Goal: Ask a question

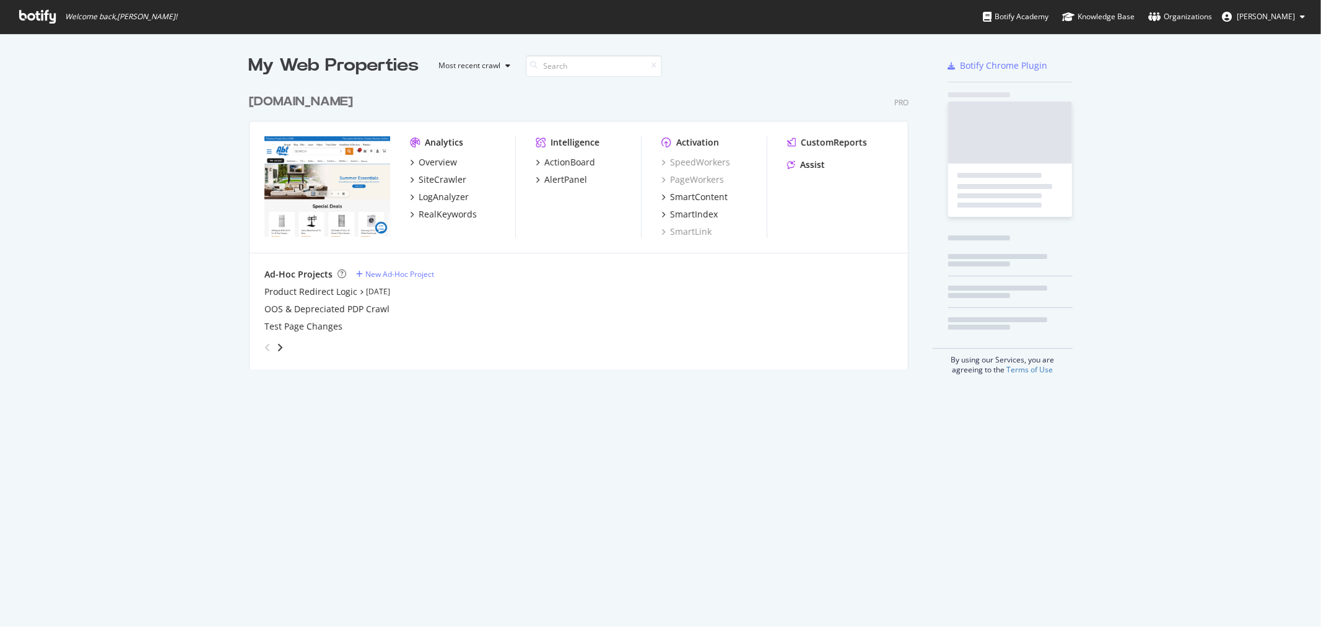
scroll to position [616, 1301]
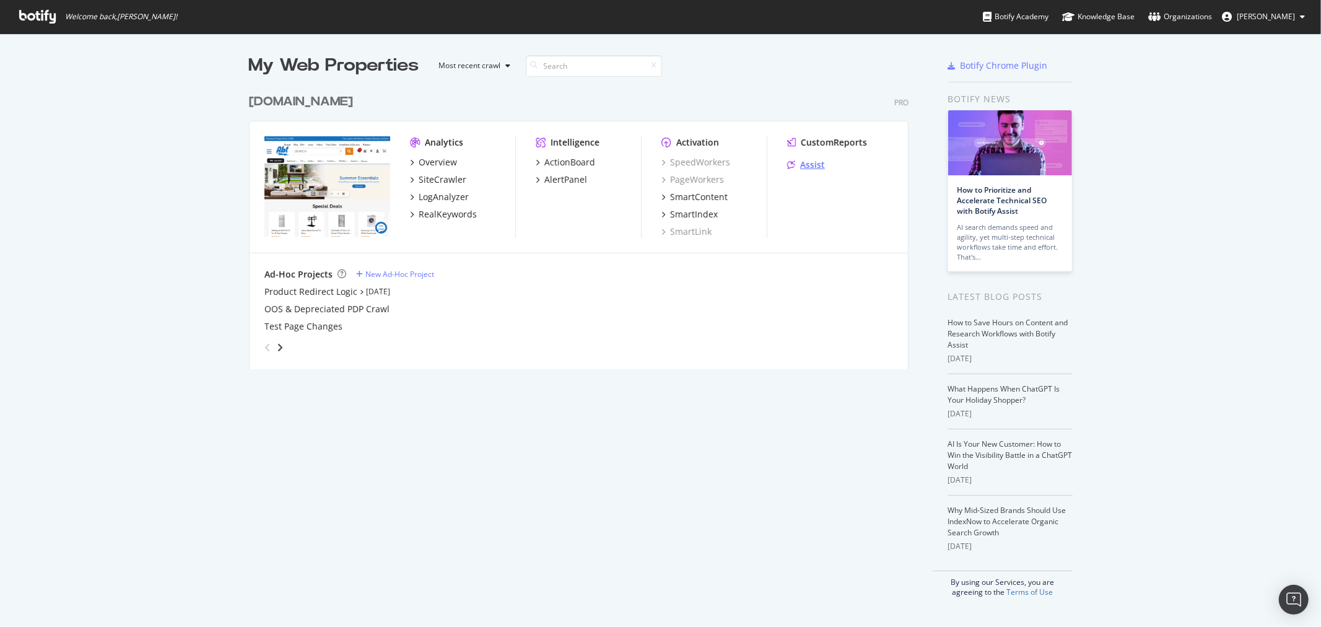
click at [811, 164] on div "Assist" at bounding box center [812, 165] width 25 height 12
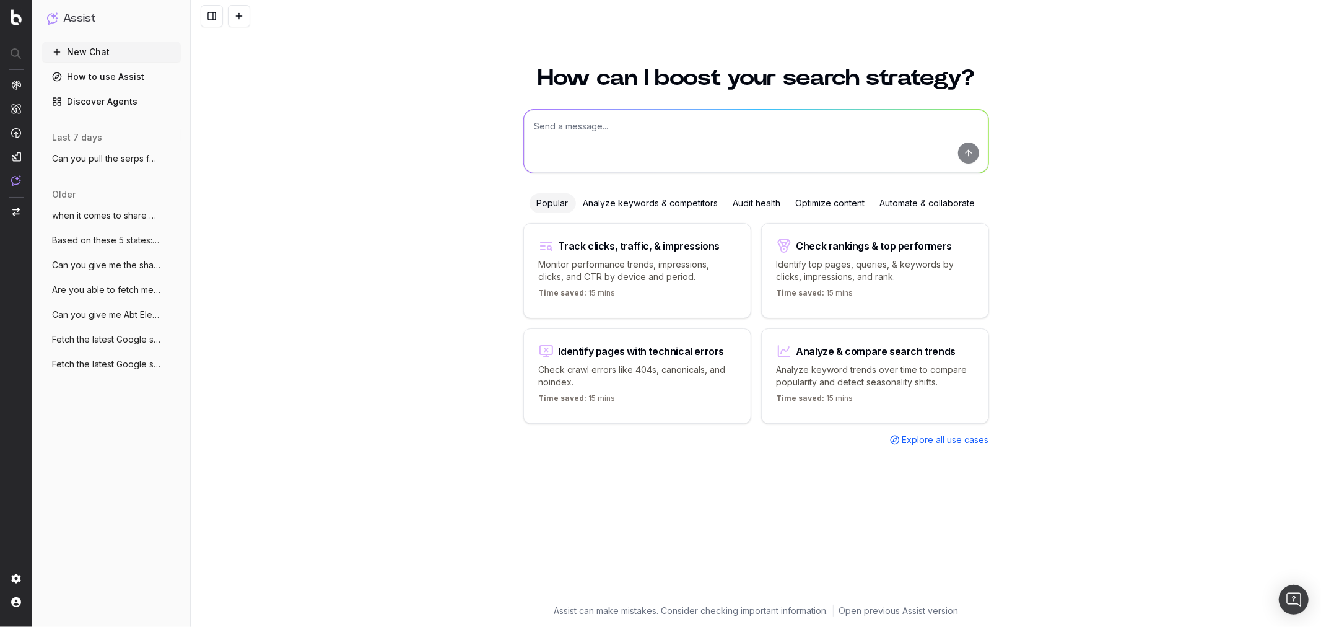
click at [695, 142] on textarea at bounding box center [756, 141] width 465 height 63
type textarea "Could you fetch the l"
click at [129, 333] on span "Fetch the latest Google search results f" at bounding box center [106, 339] width 109 height 12
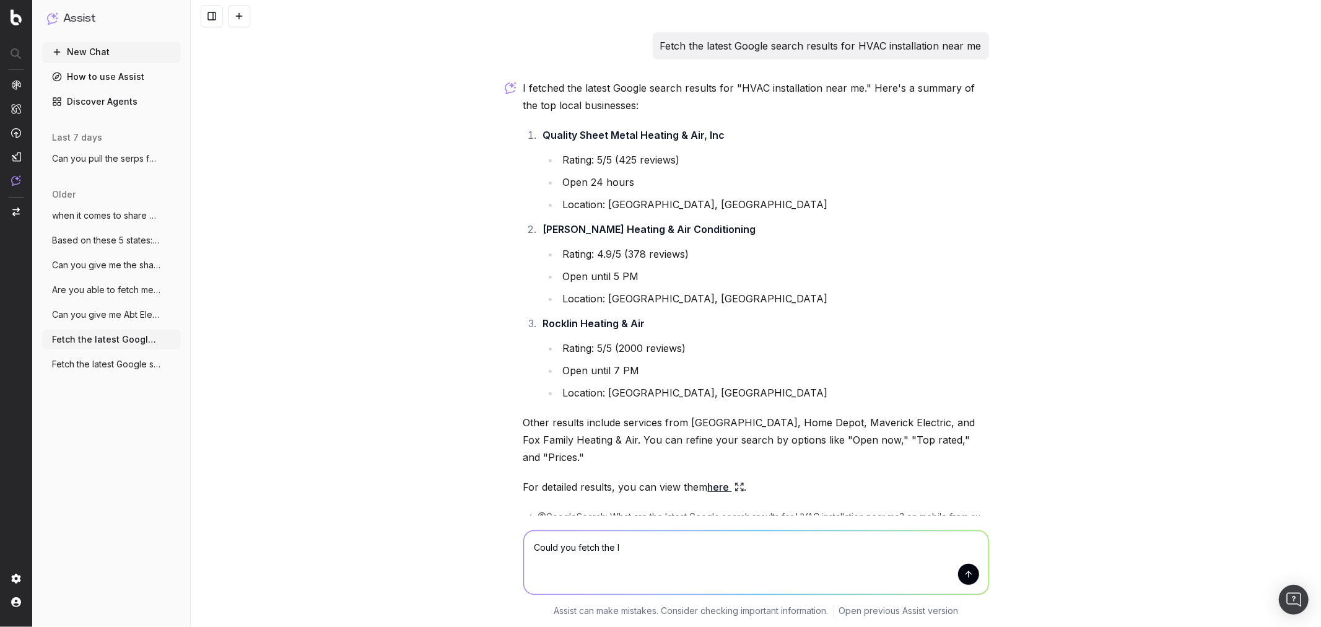
click at [115, 51] on button "New Chat" at bounding box center [111, 52] width 139 height 20
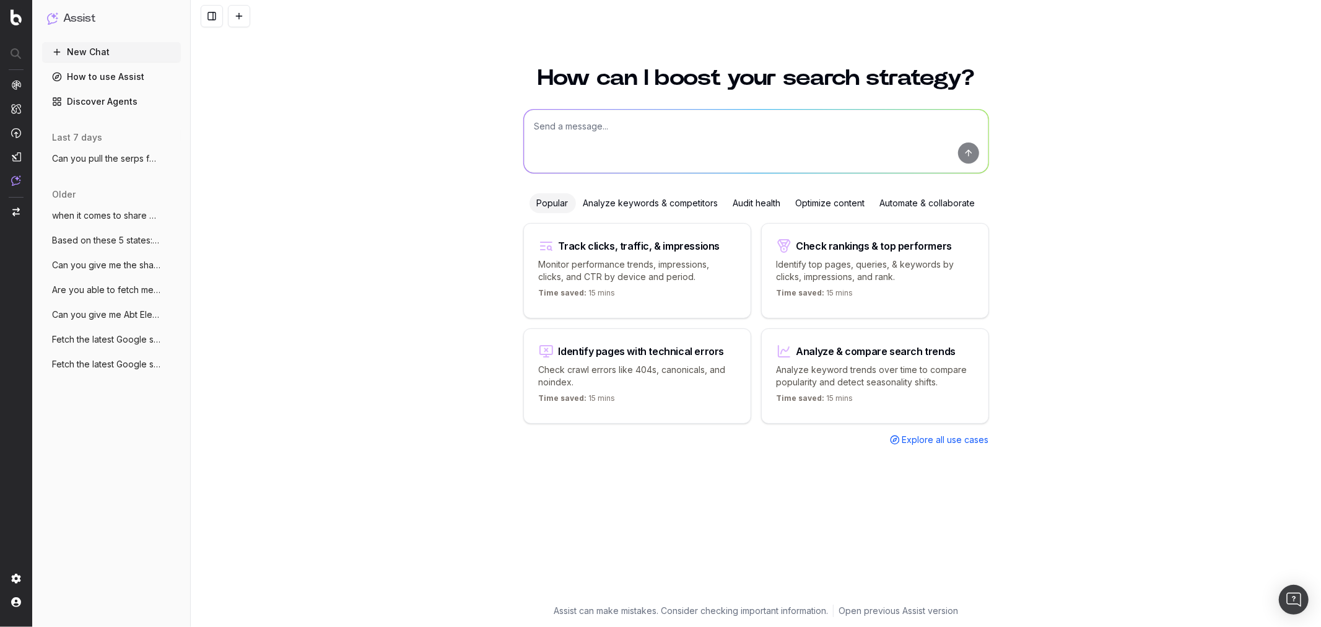
click at [671, 126] on textarea at bounding box center [756, 141] width 465 height 63
